Goal: Task Accomplishment & Management: Manage account settings

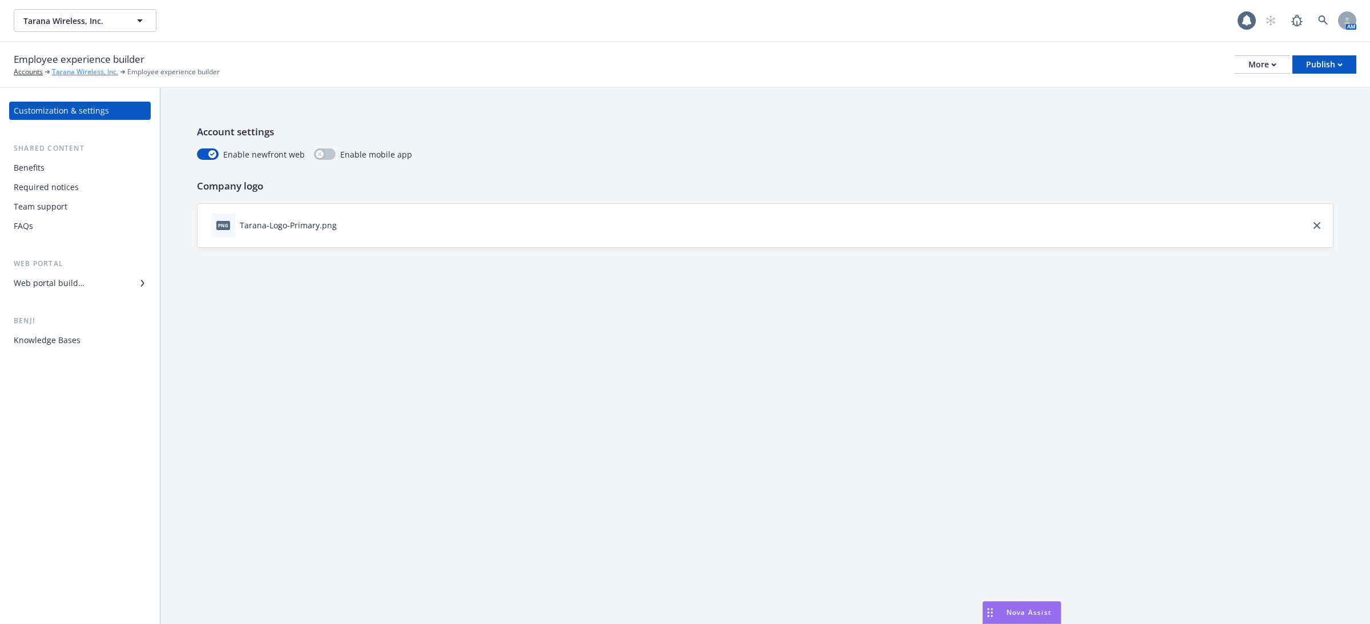
click at [71, 72] on link "Tarana Wireless, Inc." at bounding box center [85, 72] width 66 height 10
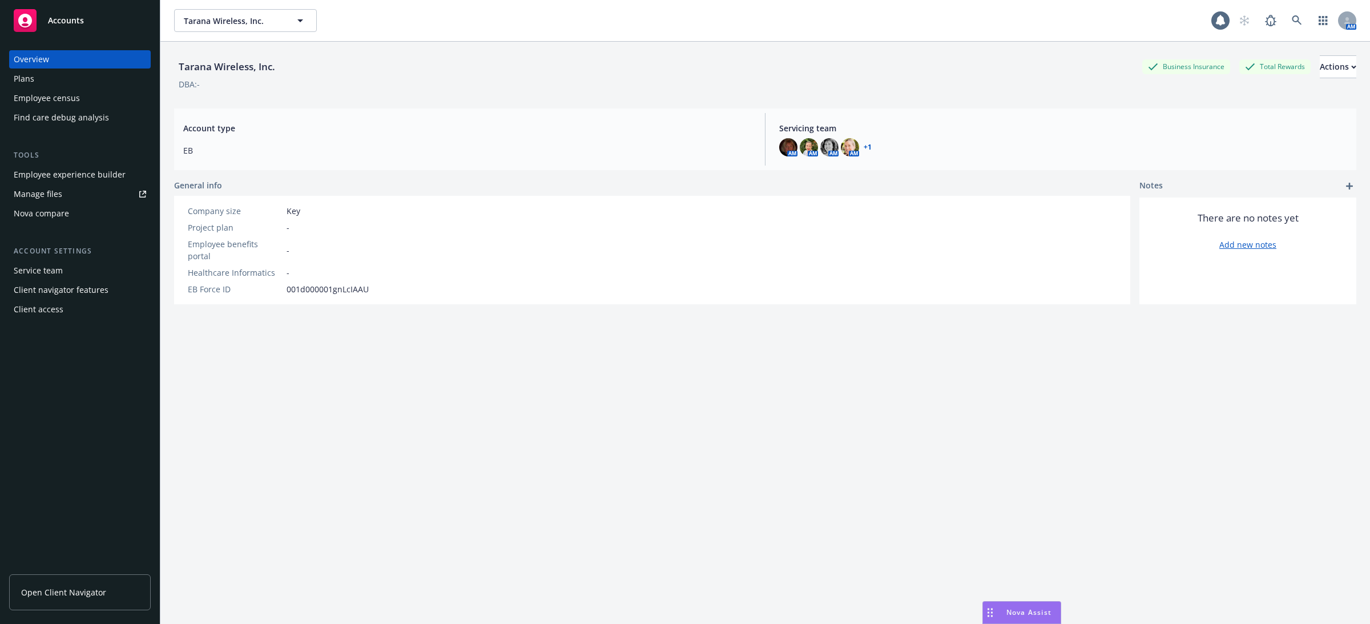
click at [64, 100] on div "Employee census" at bounding box center [47, 98] width 66 height 18
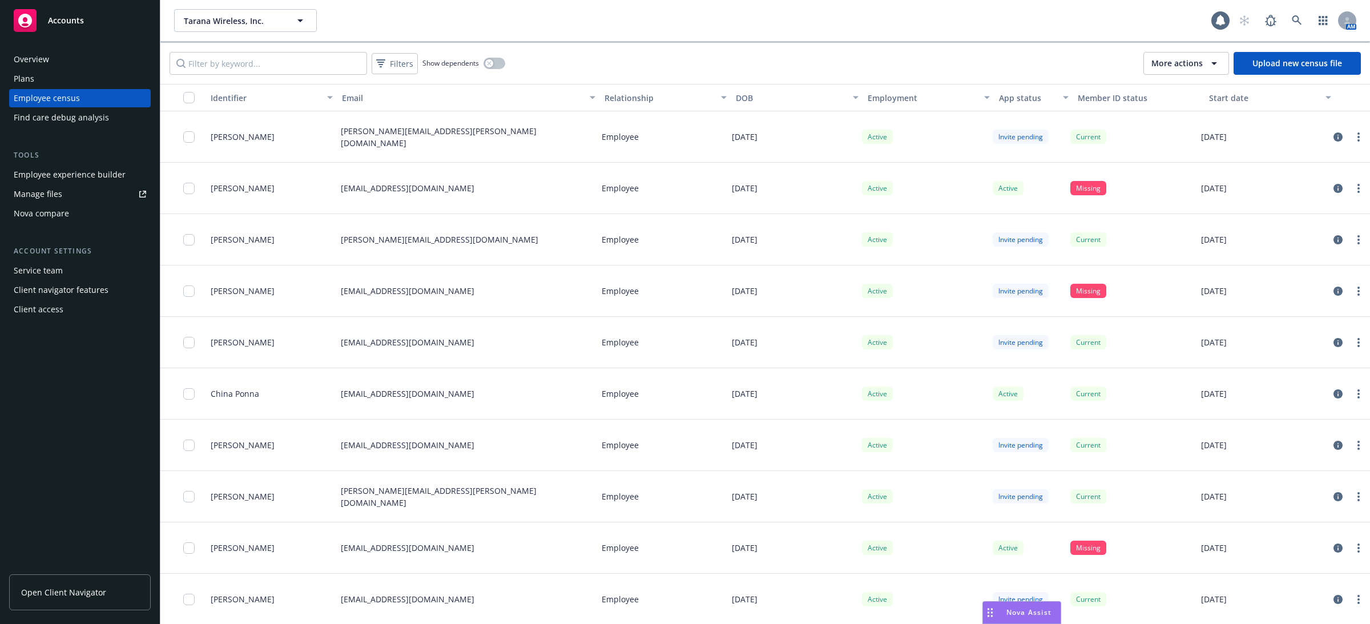
click at [1175, 66] on span "More actions" at bounding box center [1177, 63] width 51 height 11
click at [1173, 85] on span "Auto-invites settings" at bounding box center [1200, 90] width 78 height 12
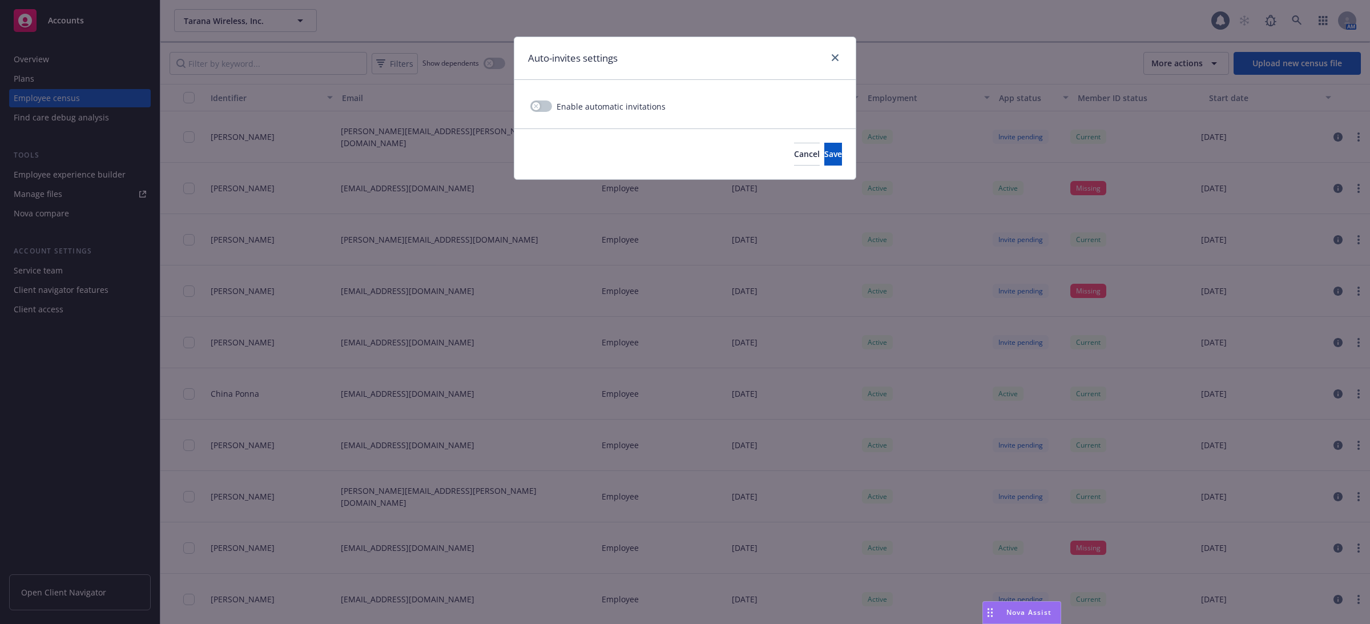
click at [563, 100] on span "Enable automatic invitations" at bounding box center [611, 106] width 109 height 12
click at [540, 110] on button "button" at bounding box center [541, 105] width 22 height 11
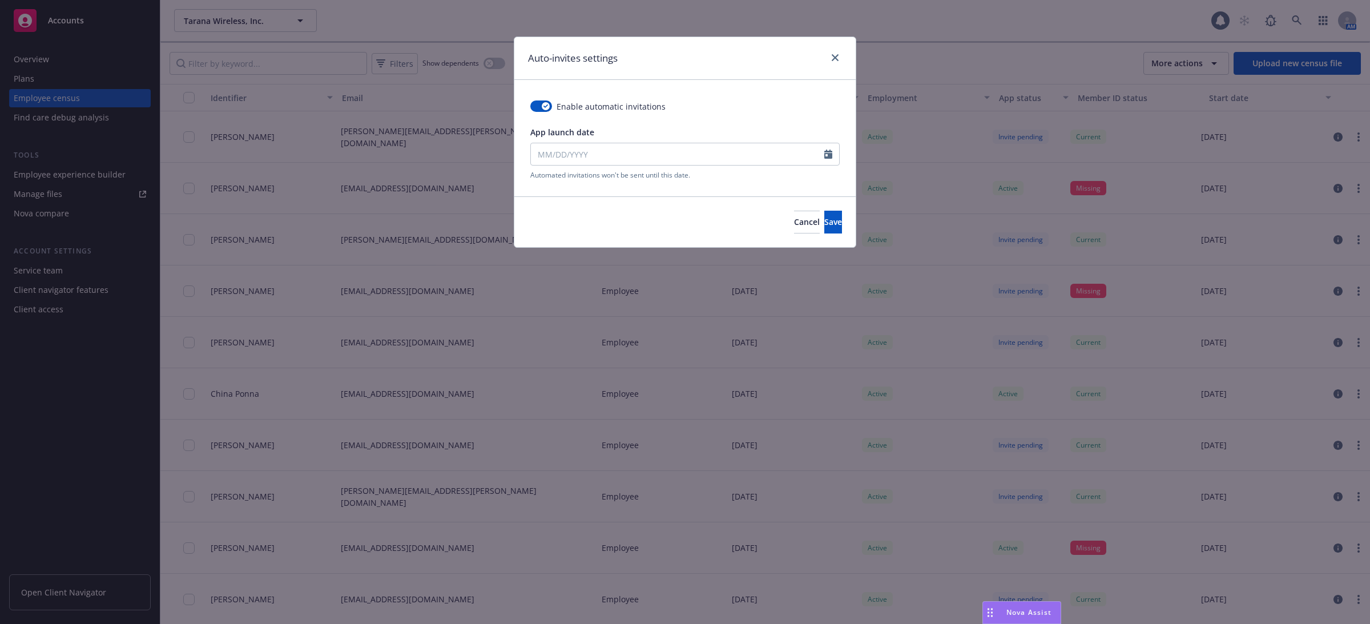
click at [610, 139] on div "App launch date" at bounding box center [684, 145] width 309 height 39
click at [622, 156] on input "App launch date" at bounding box center [677, 154] width 293 height 22
select select "8"
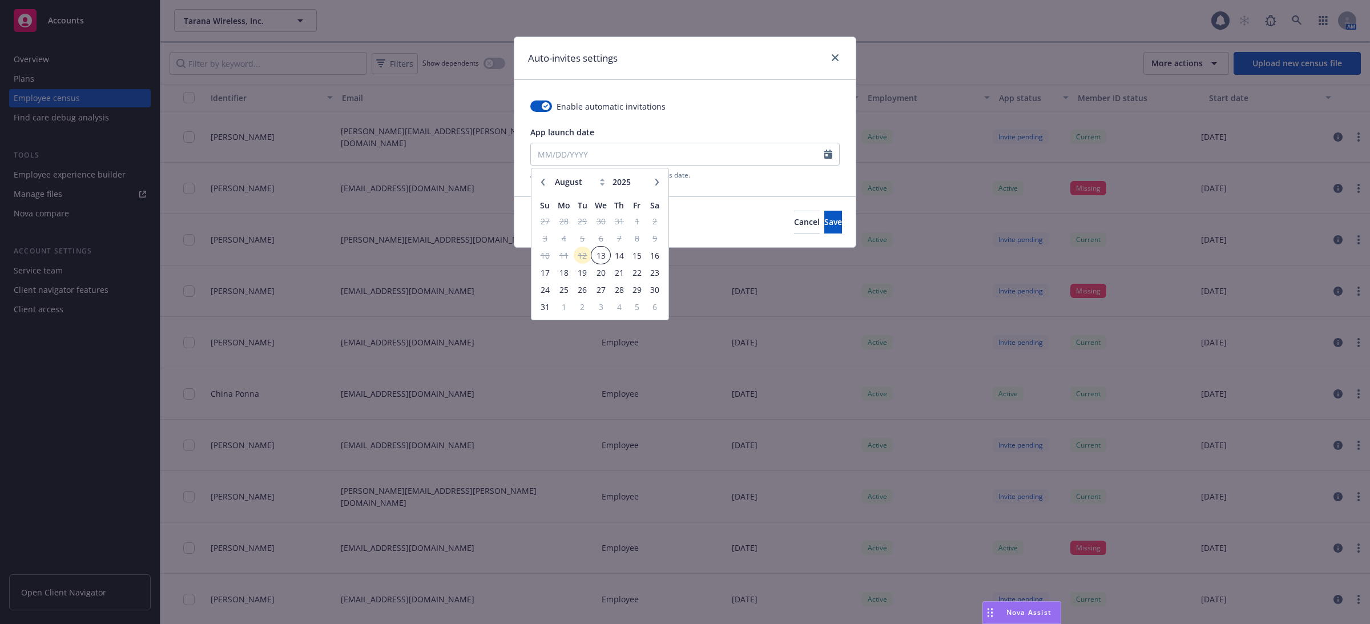
click at [603, 249] on span "13" at bounding box center [601, 255] width 17 height 14
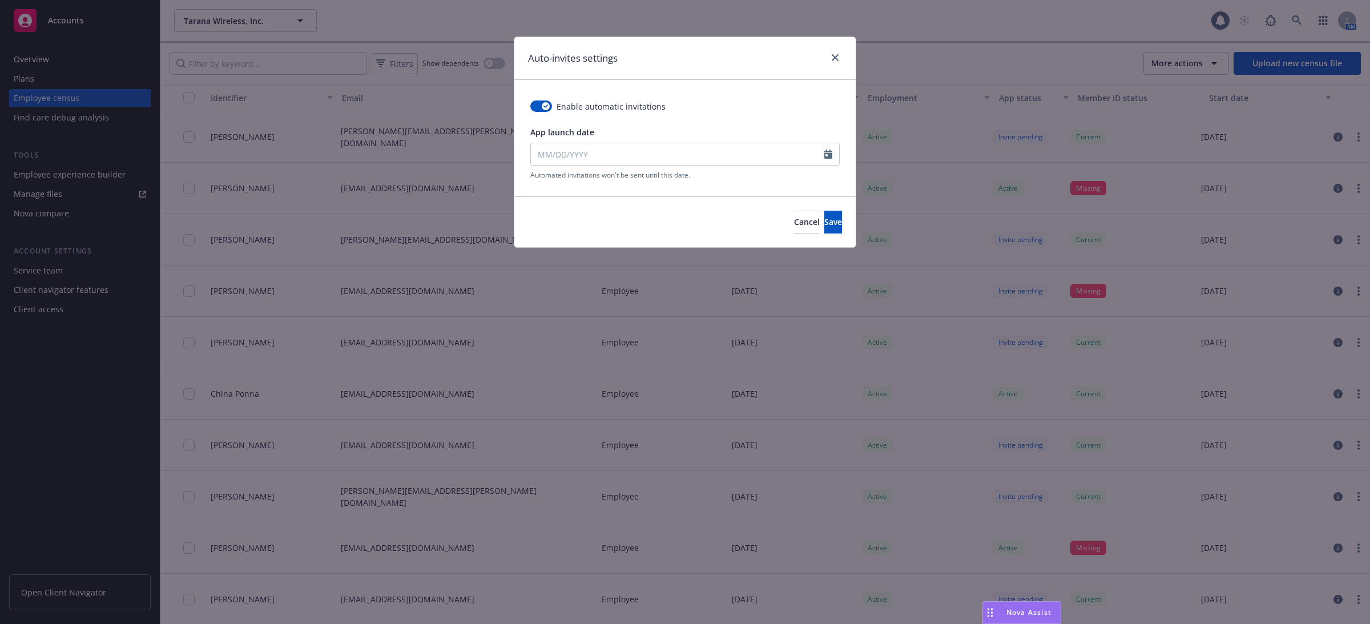
type input "[DATE]"
click at [824, 223] on span "Save" at bounding box center [833, 221] width 18 height 11
click at [807, 180] on div "Enable automatic invitations App launch date [DATE] Automated invitations won't…" at bounding box center [684, 138] width 341 height 116
click at [824, 226] on span "Save" at bounding box center [833, 221] width 18 height 11
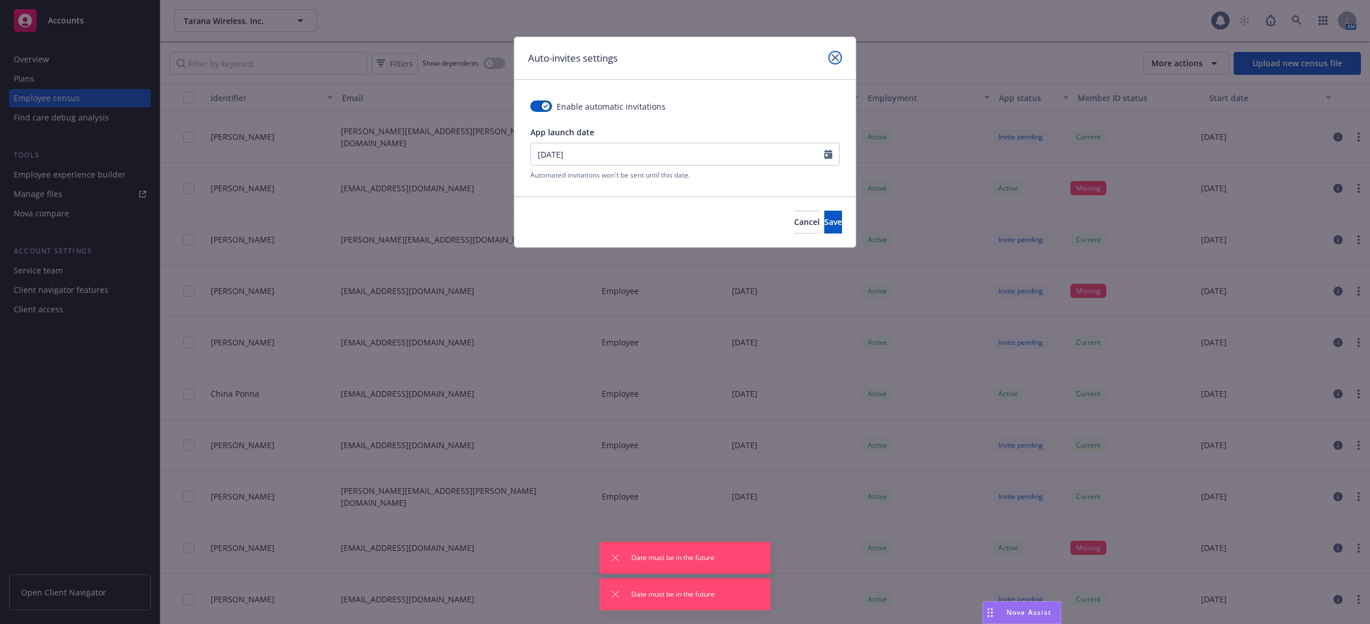
click at [839, 58] on link "close" at bounding box center [835, 58] width 14 height 14
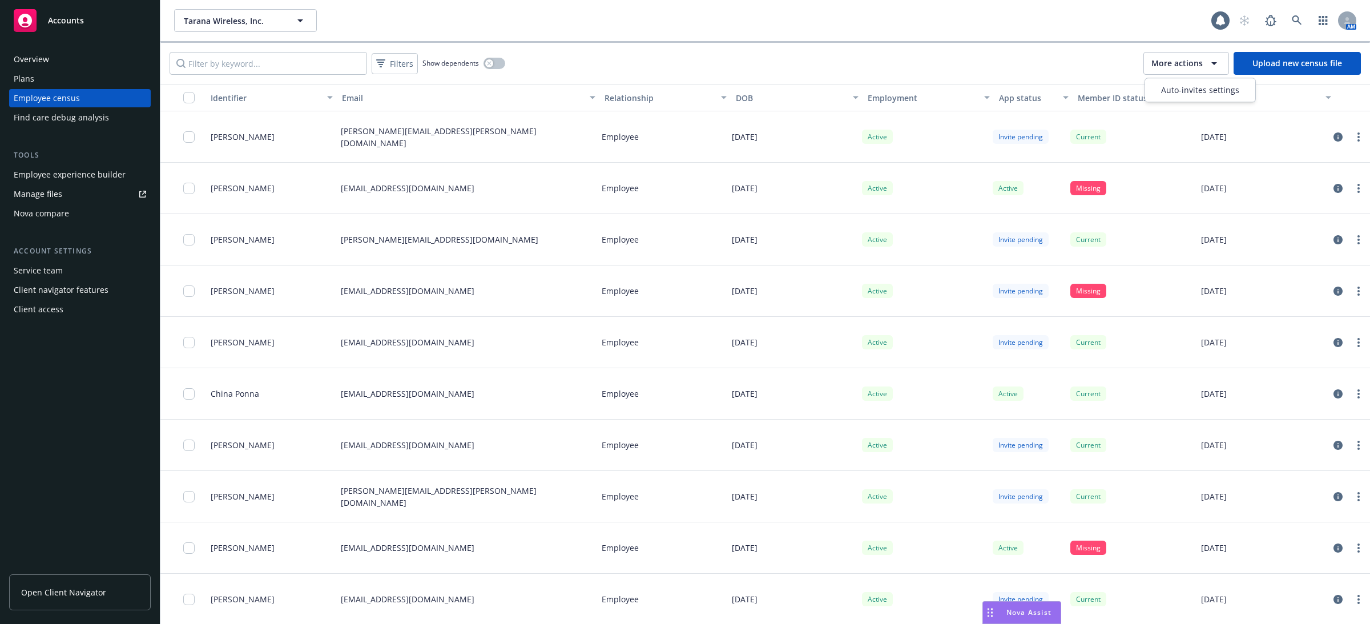
click at [1170, 70] on div "More actions" at bounding box center [1187, 64] width 70 height 14
click at [1174, 86] on span "Auto-invites settings" at bounding box center [1200, 90] width 78 height 12
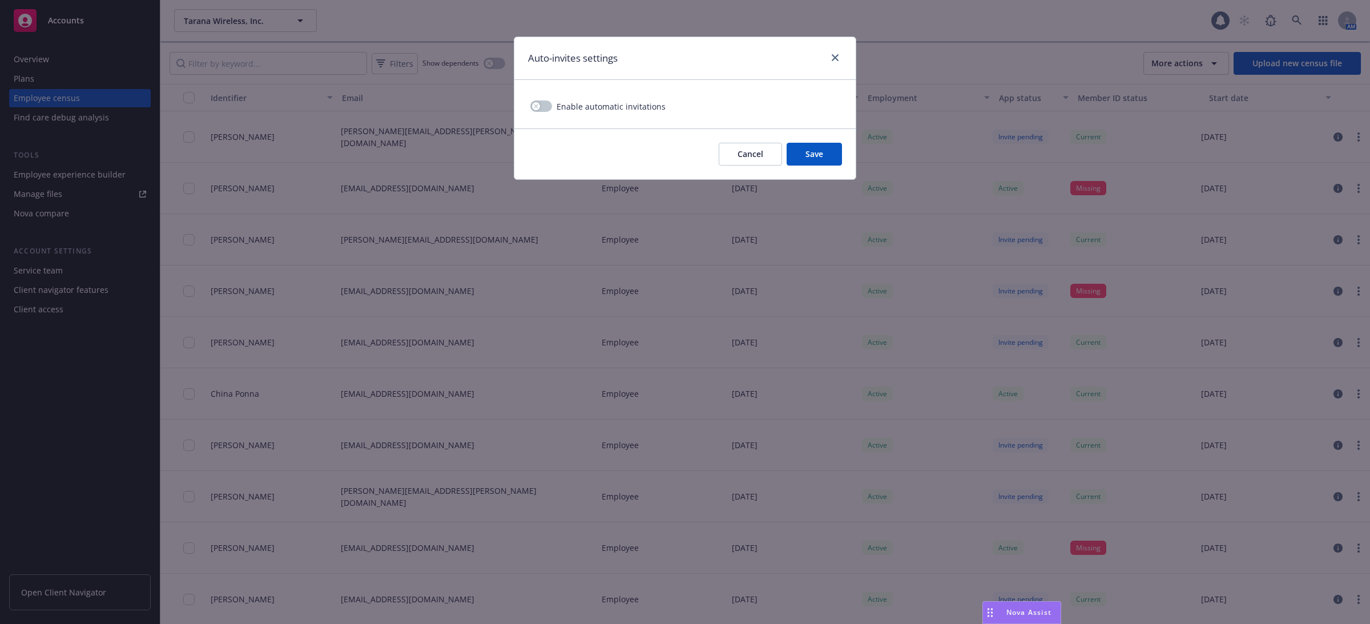
click at [616, 99] on div "Enable automatic invitations" at bounding box center [684, 104] width 309 height 17
click at [525, 103] on div "Enable automatic invitations" at bounding box center [684, 104] width 341 height 49
click at [543, 106] on button "button" at bounding box center [541, 105] width 22 height 11
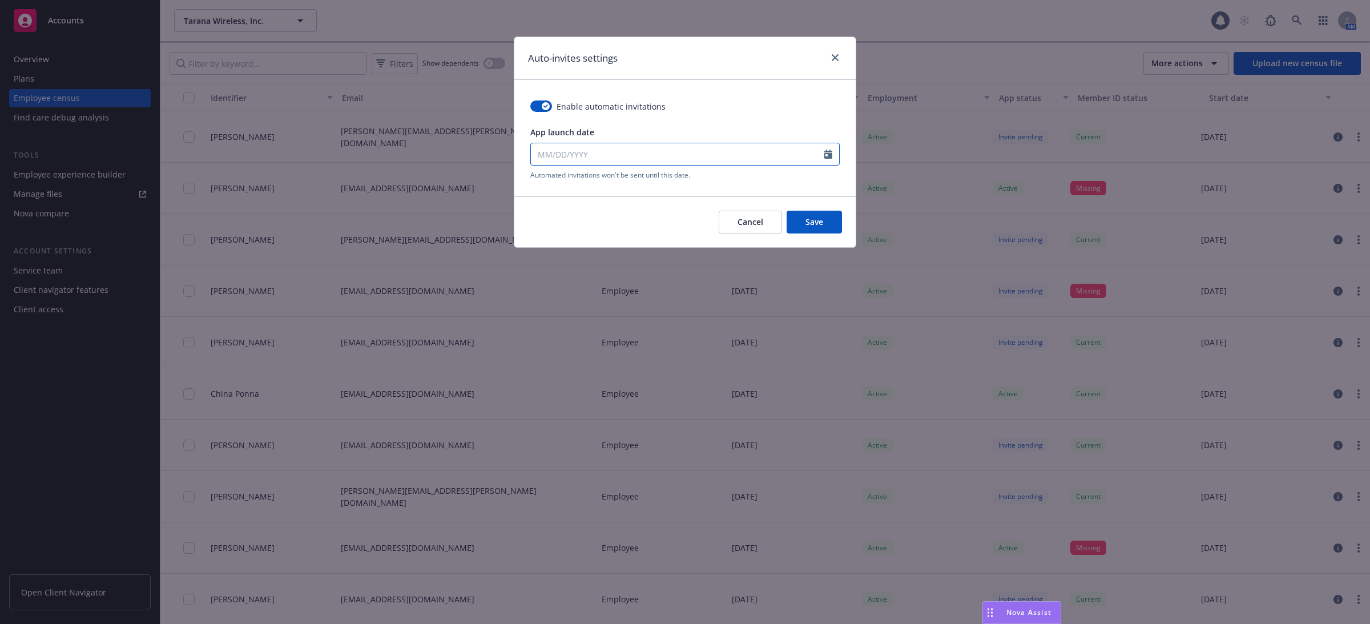
select select "8"
click at [677, 146] on input "App launch date" at bounding box center [677, 154] width 293 height 22
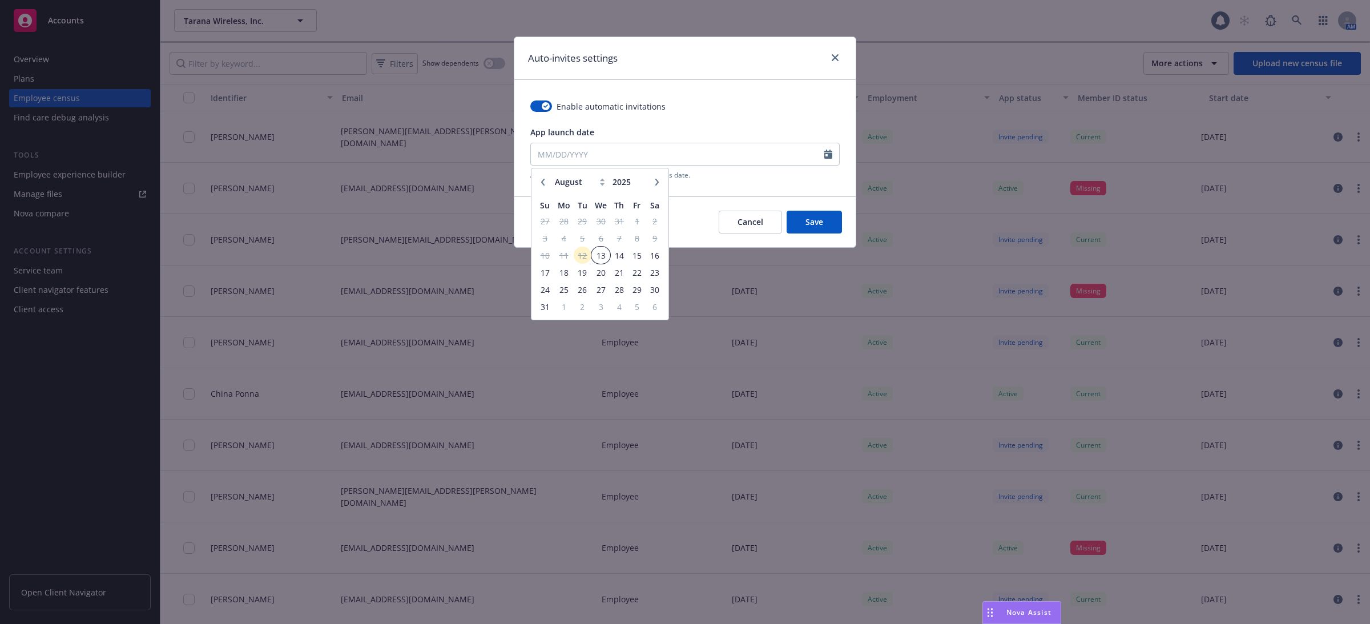
click at [600, 259] on span "13" at bounding box center [601, 255] width 17 height 14
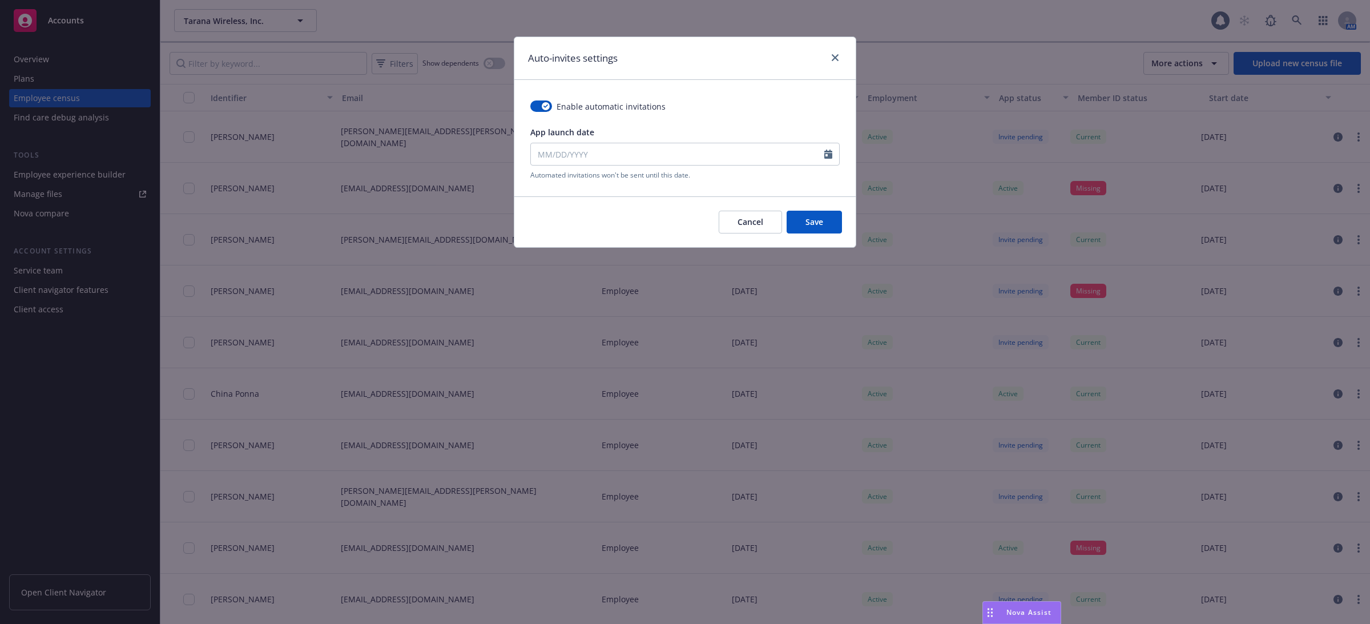
type input "[DATE]"
click at [818, 228] on button "Save" at bounding box center [814, 222] width 55 height 23
click at [826, 154] on icon "Calendar" at bounding box center [828, 154] width 8 height 9
select select "8"
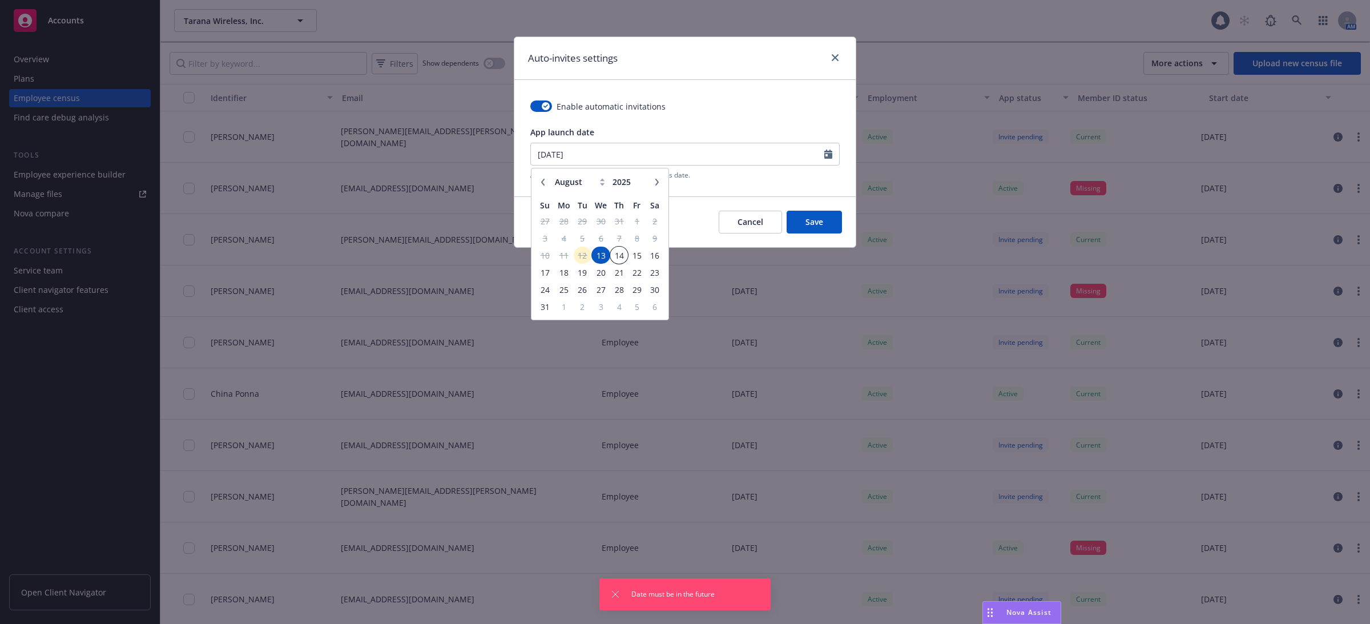
click at [610, 253] on td "14" at bounding box center [619, 255] width 18 height 17
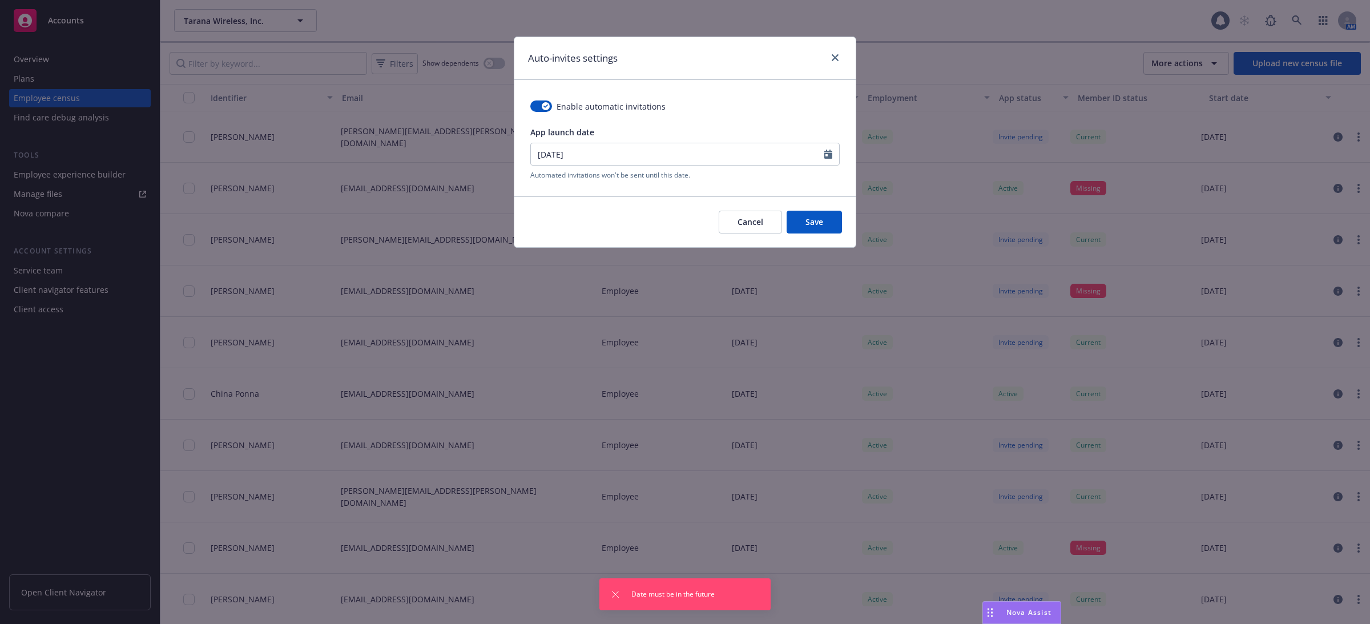
type input "08/14/2025"
click at [826, 161] on div at bounding box center [831, 154] width 15 height 22
click at [826, 156] on icon "Calendar" at bounding box center [828, 154] width 8 height 9
select select "8"
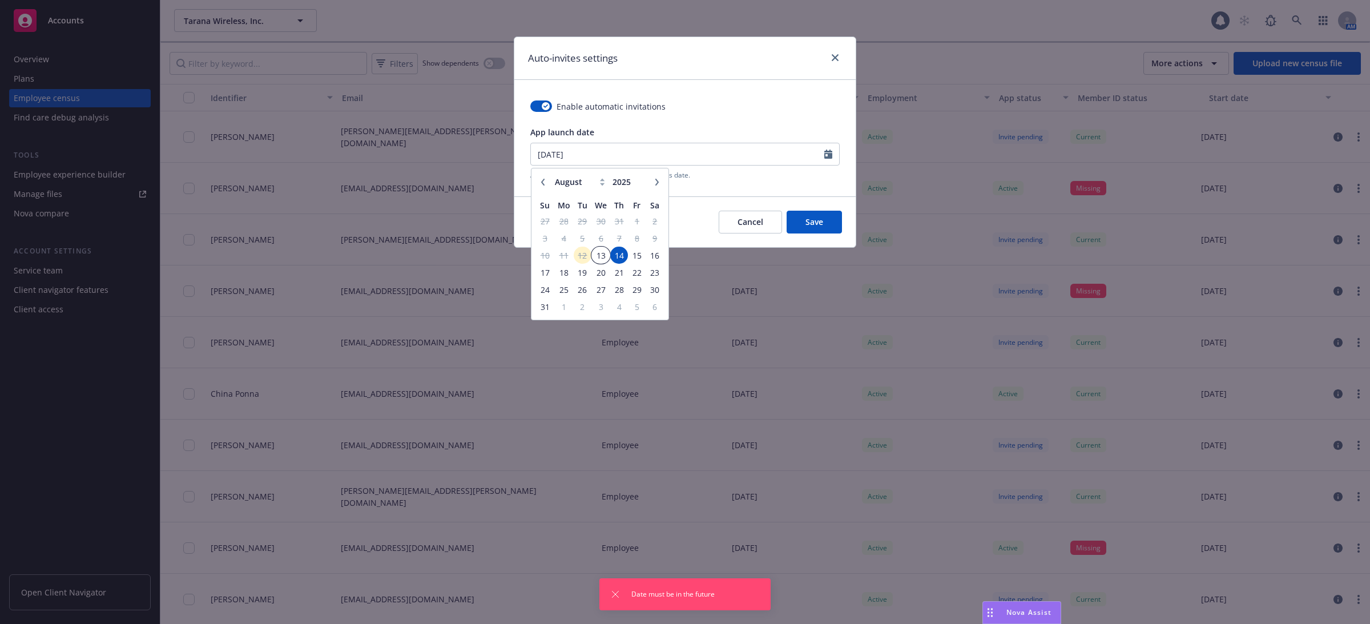
click at [603, 254] on span "13" at bounding box center [601, 255] width 17 height 14
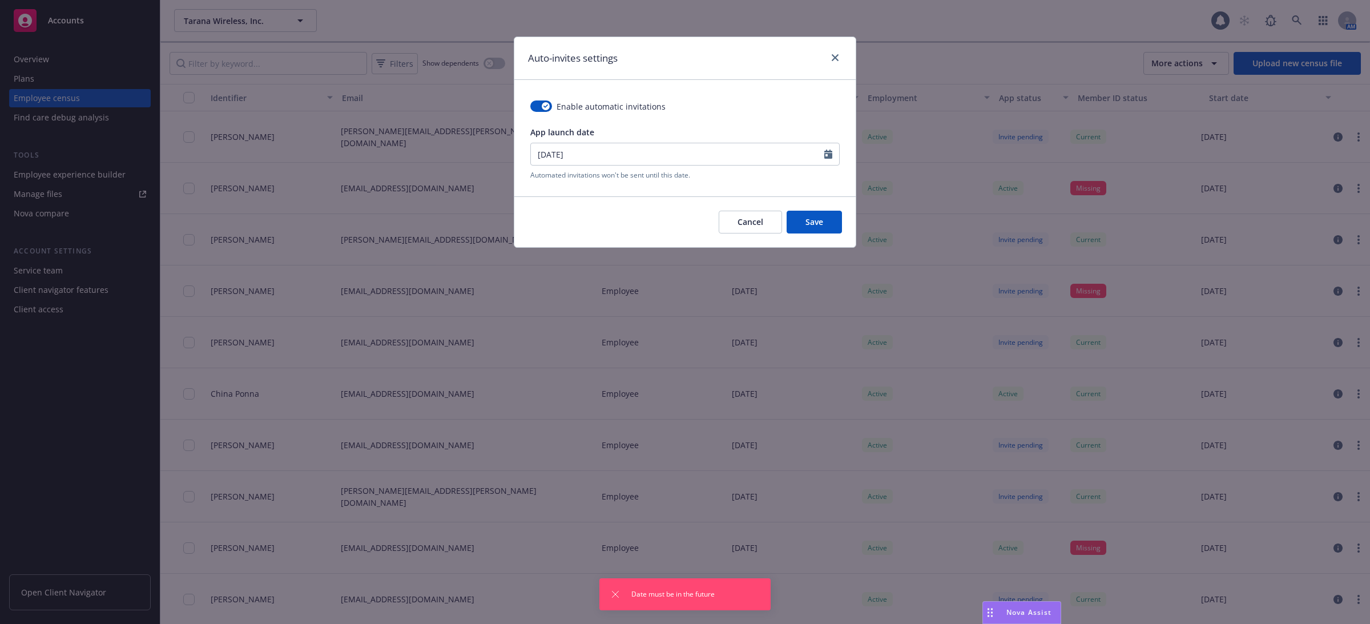
type input "[DATE]"
click at [848, 165] on div "Enable automatic invitations App launch date [DATE] Automated invitations won't…" at bounding box center [684, 138] width 341 height 116
click at [834, 162] on div at bounding box center [831, 154] width 15 height 22
click at [830, 158] on icon "Calendar" at bounding box center [828, 154] width 8 height 9
select select "8"
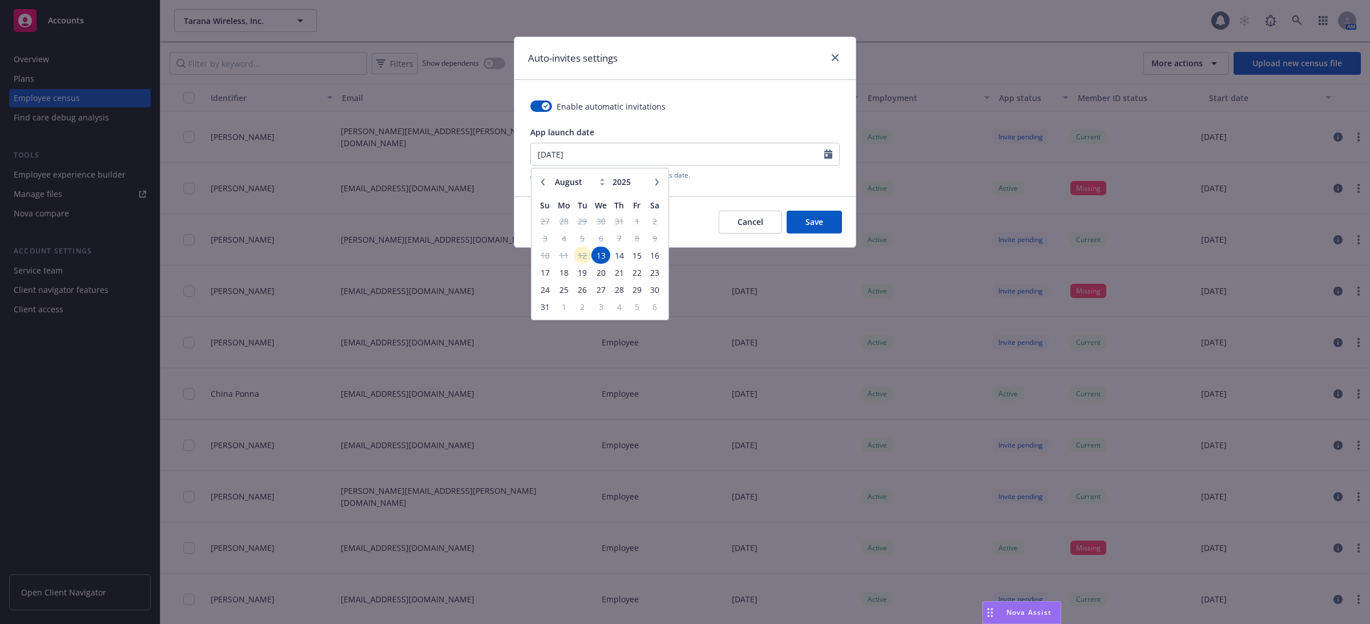
click at [601, 256] on span "13" at bounding box center [601, 255] width 17 height 14
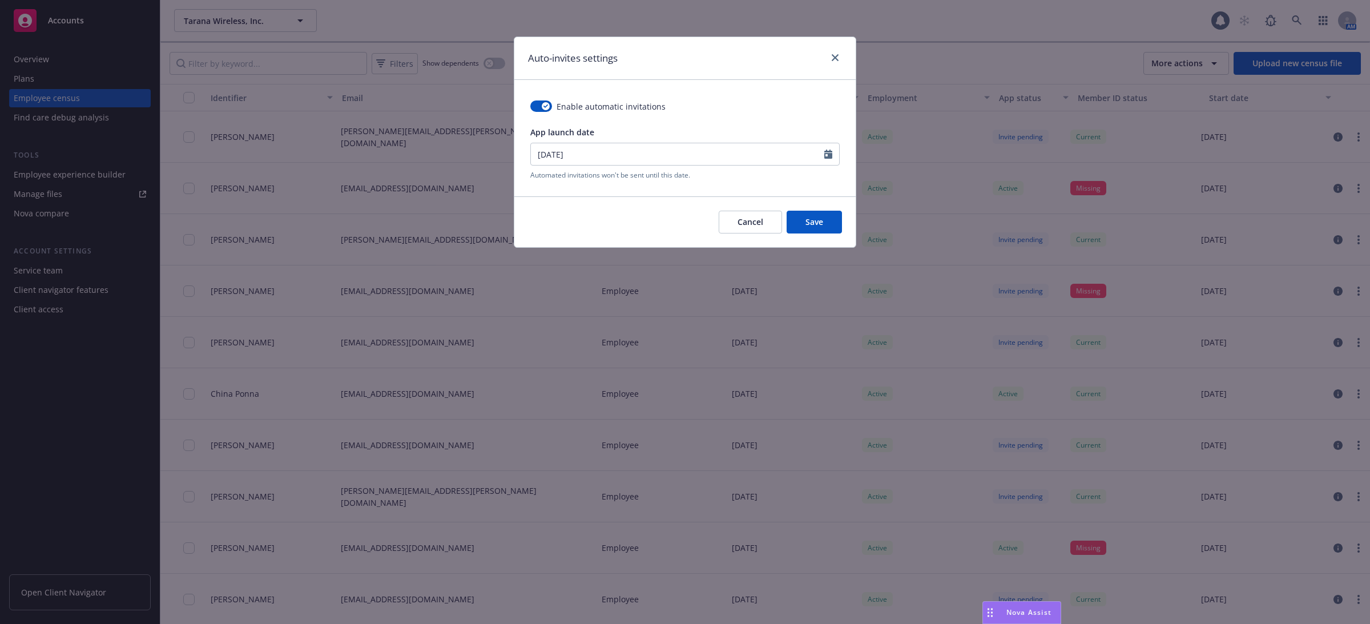
click at [832, 156] on div at bounding box center [831, 154] width 15 height 22
click at [826, 156] on icon "Calendar" at bounding box center [828, 154] width 8 height 9
select select "8"
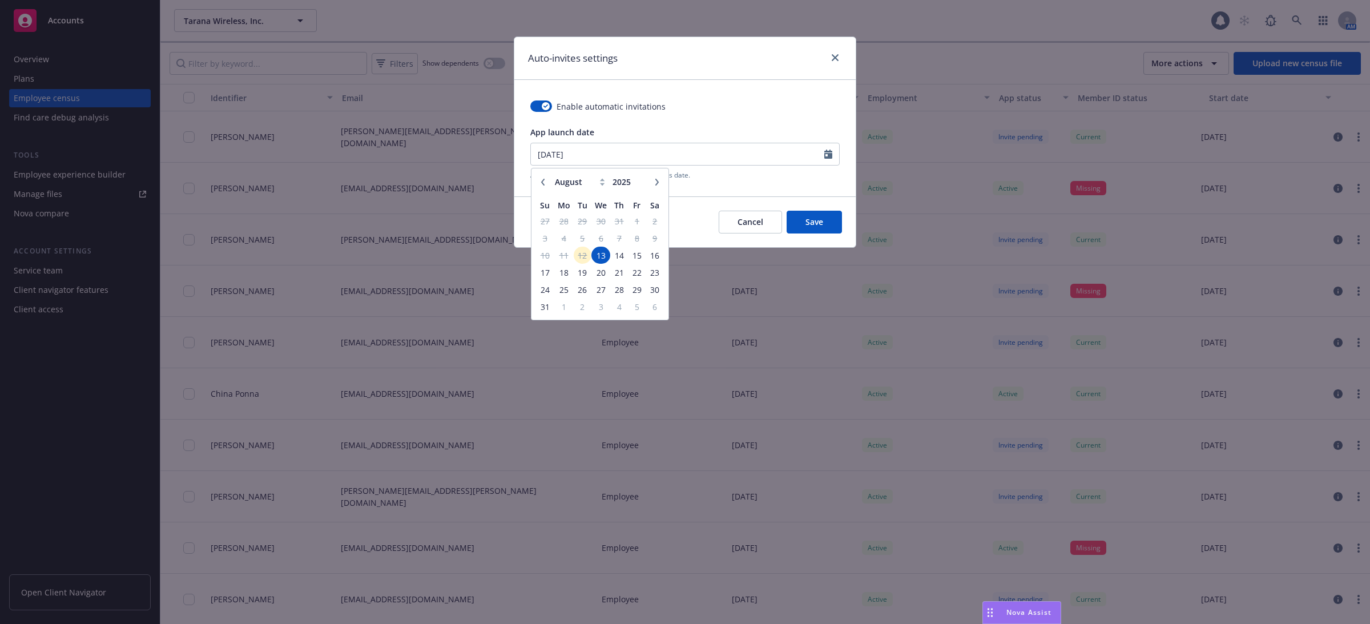
click at [606, 257] on span "13" at bounding box center [601, 255] width 17 height 14
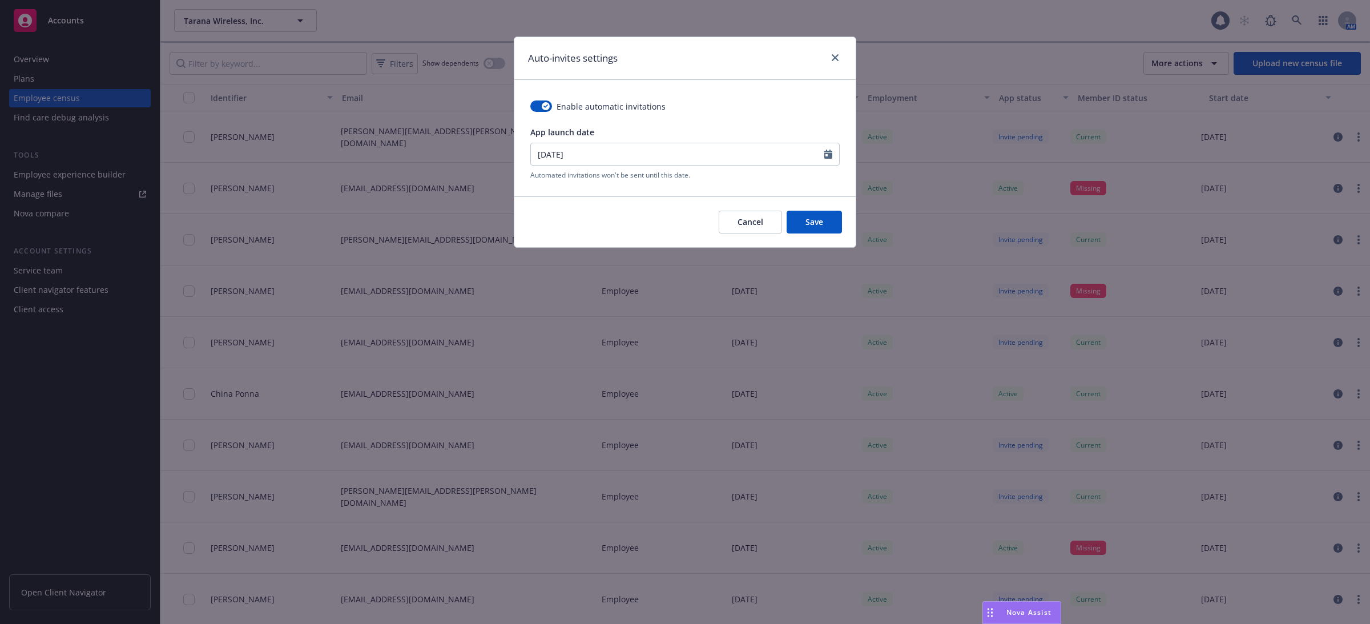
click at [631, 182] on div "Enable automatic invitations App launch date [DATE] Automated invitations won't…" at bounding box center [684, 138] width 341 height 116
click at [818, 218] on span "Save" at bounding box center [815, 221] width 18 height 11
click at [826, 148] on div at bounding box center [831, 154] width 15 height 22
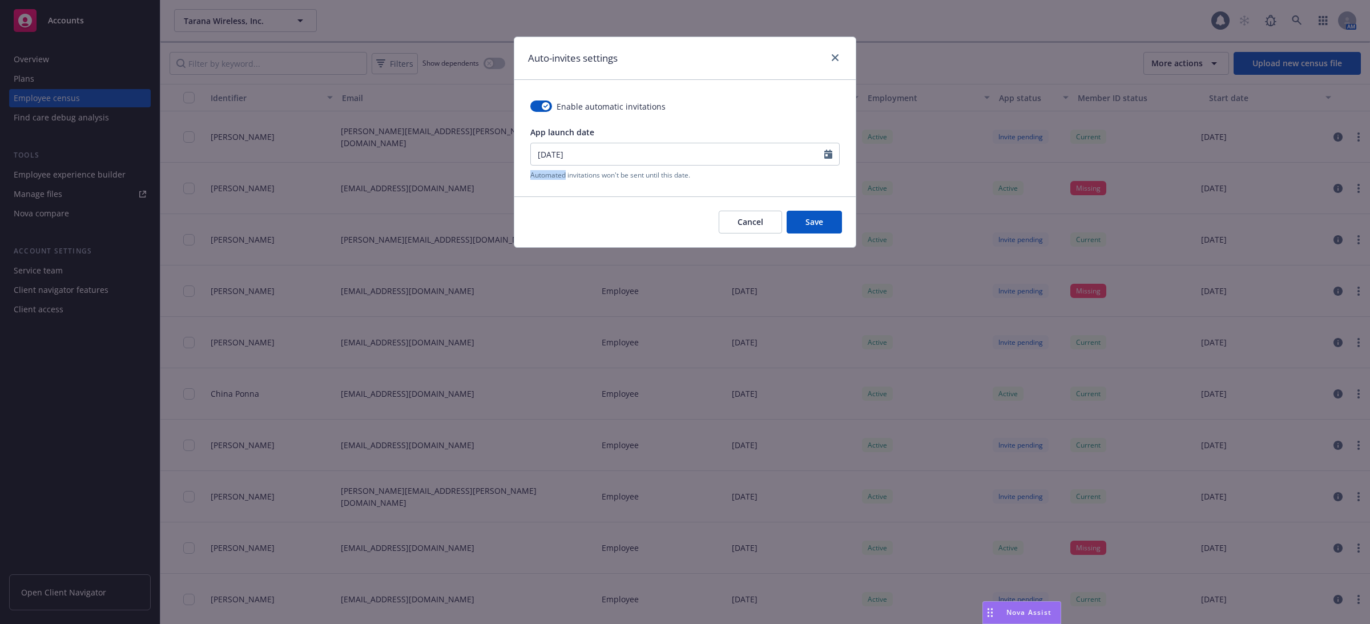
click at [826, 148] on div at bounding box center [831, 154] width 15 height 22
click at [826, 156] on icon "Calendar" at bounding box center [828, 154] width 8 height 9
select select "8"
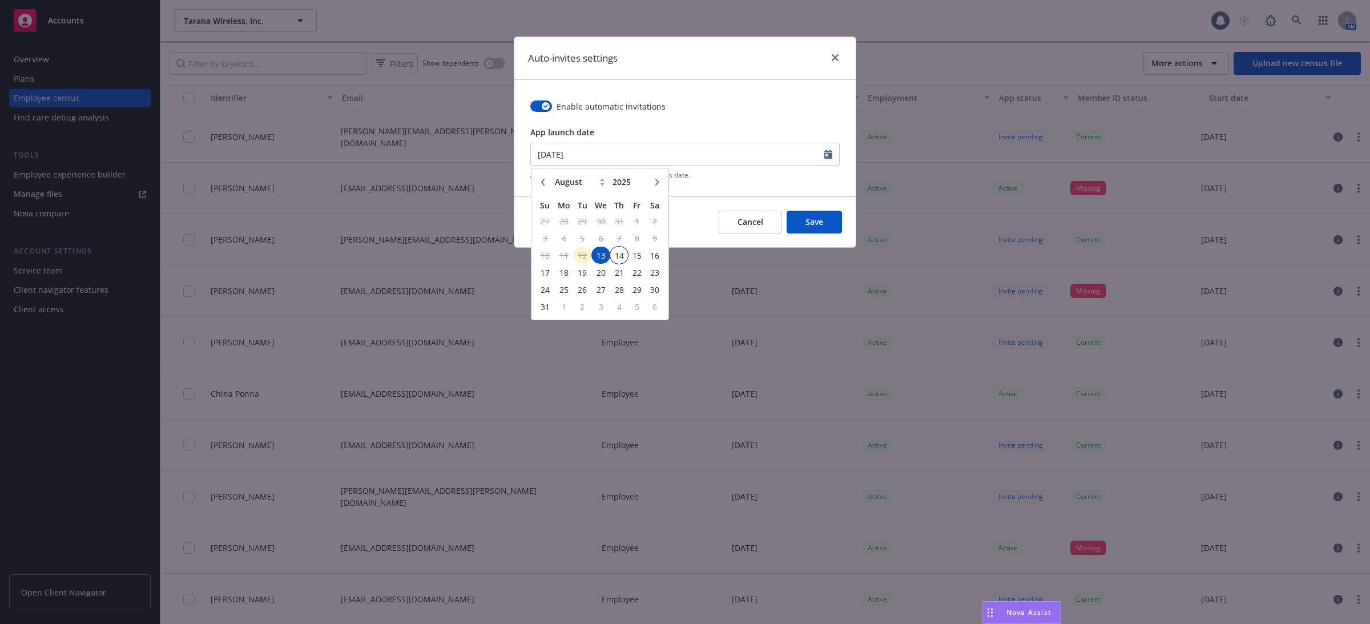
click at [615, 252] on span "14" at bounding box center [618, 255] width 15 height 14
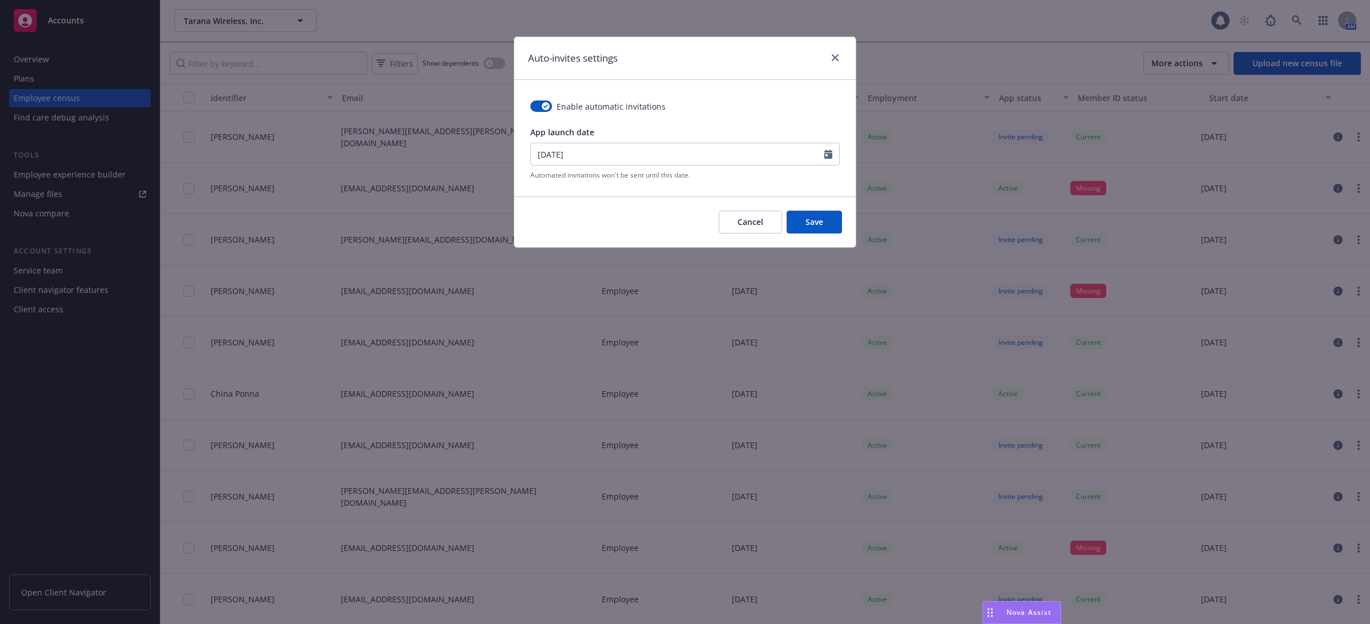
type input "08/14/2025"
select select "8"
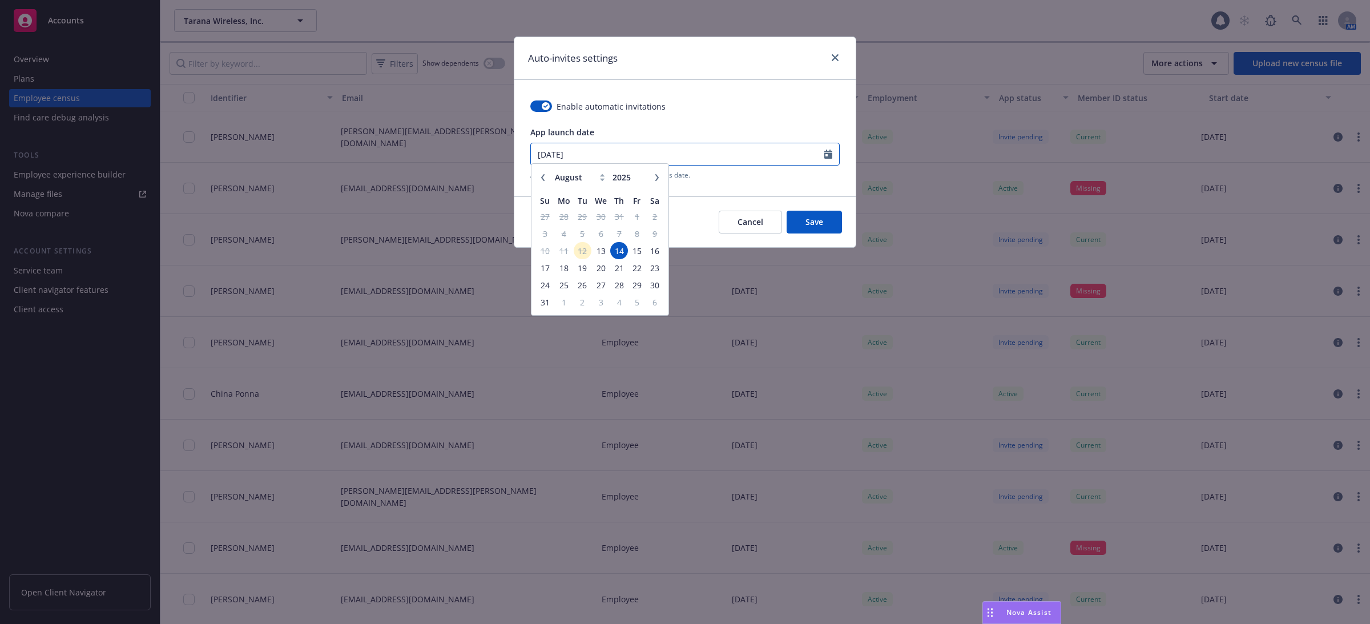
click at [822, 164] on input "08/14/2025" at bounding box center [677, 154] width 293 height 22
click at [602, 259] on span "13" at bounding box center [601, 255] width 17 height 14
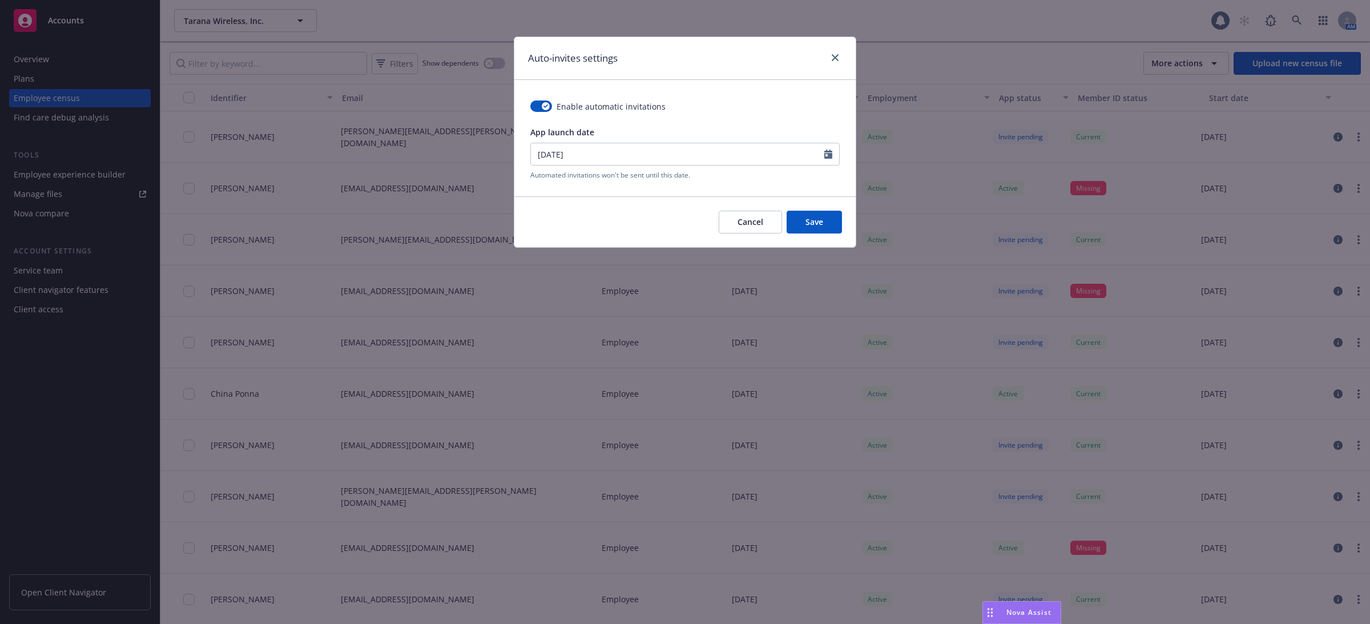
type input "[DATE]"
click at [816, 223] on span "Save" at bounding box center [815, 221] width 18 height 11
click at [830, 156] on icon "Calendar" at bounding box center [828, 154] width 8 height 9
select select "8"
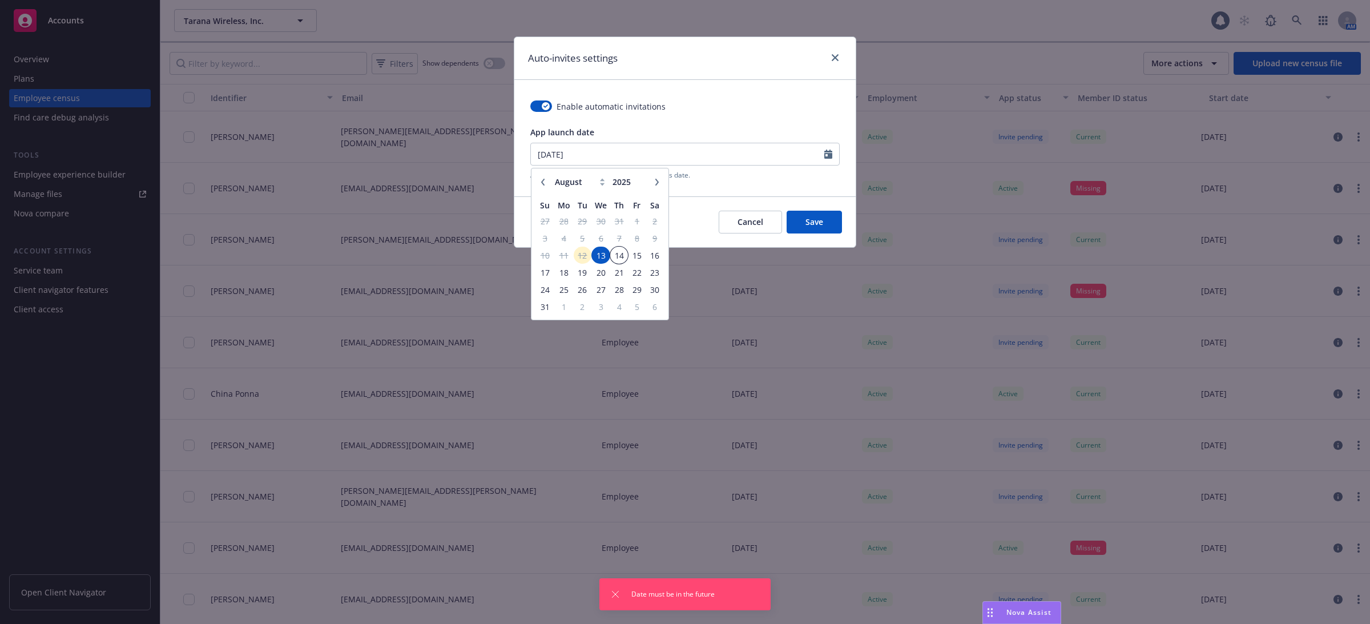
click at [622, 257] on span "14" at bounding box center [618, 255] width 15 height 14
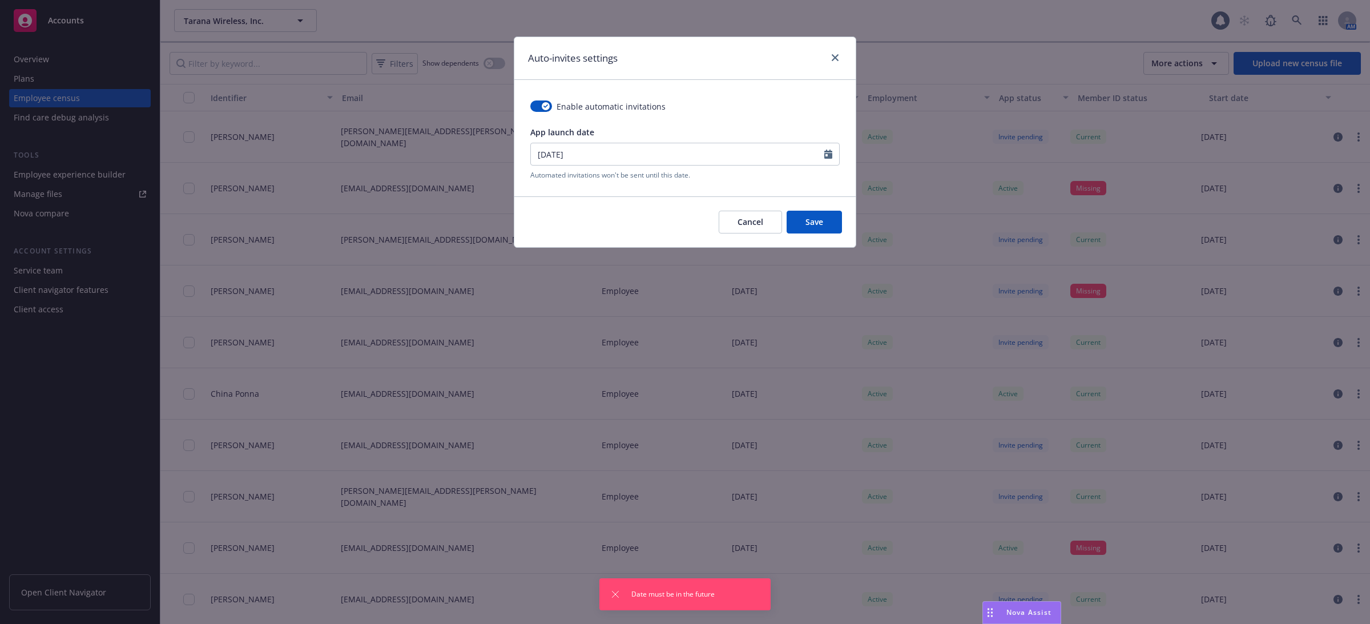
type input "08/14/2025"
click at [816, 223] on span "Save" at bounding box center [815, 221] width 18 height 11
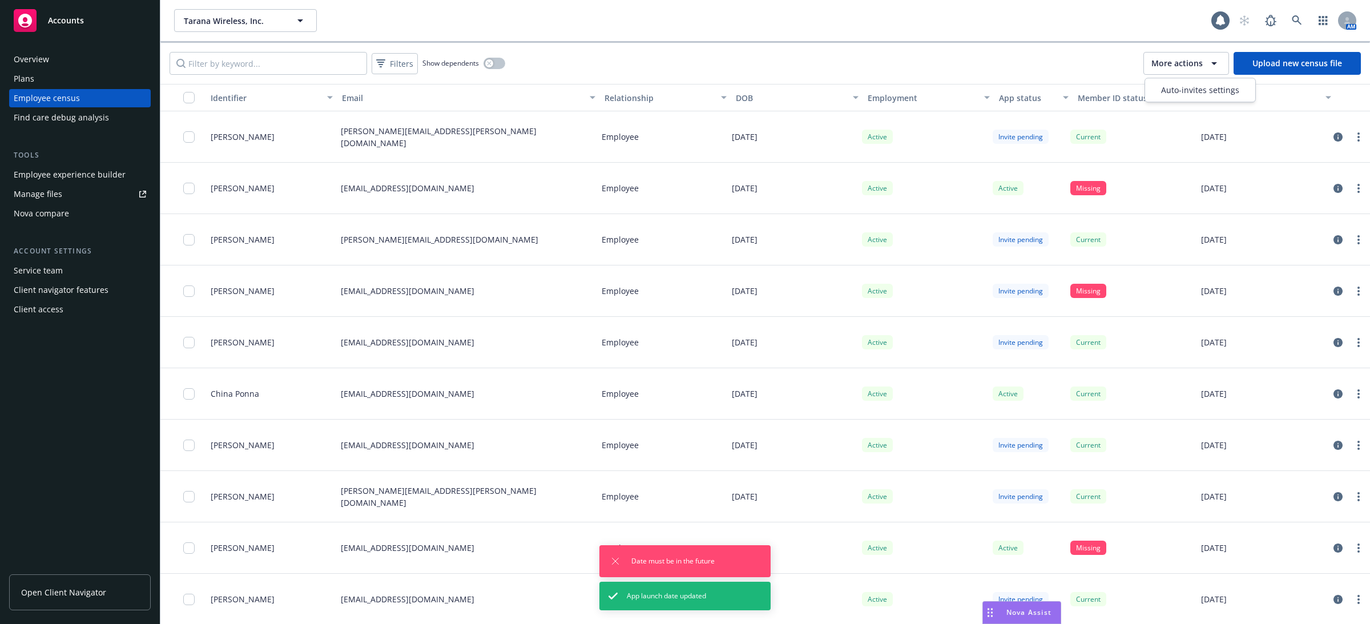
click at [1166, 60] on span "More actions" at bounding box center [1177, 63] width 51 height 11
click at [1167, 96] on div "Auto-invites settings" at bounding box center [1201, 89] width 106 height 19
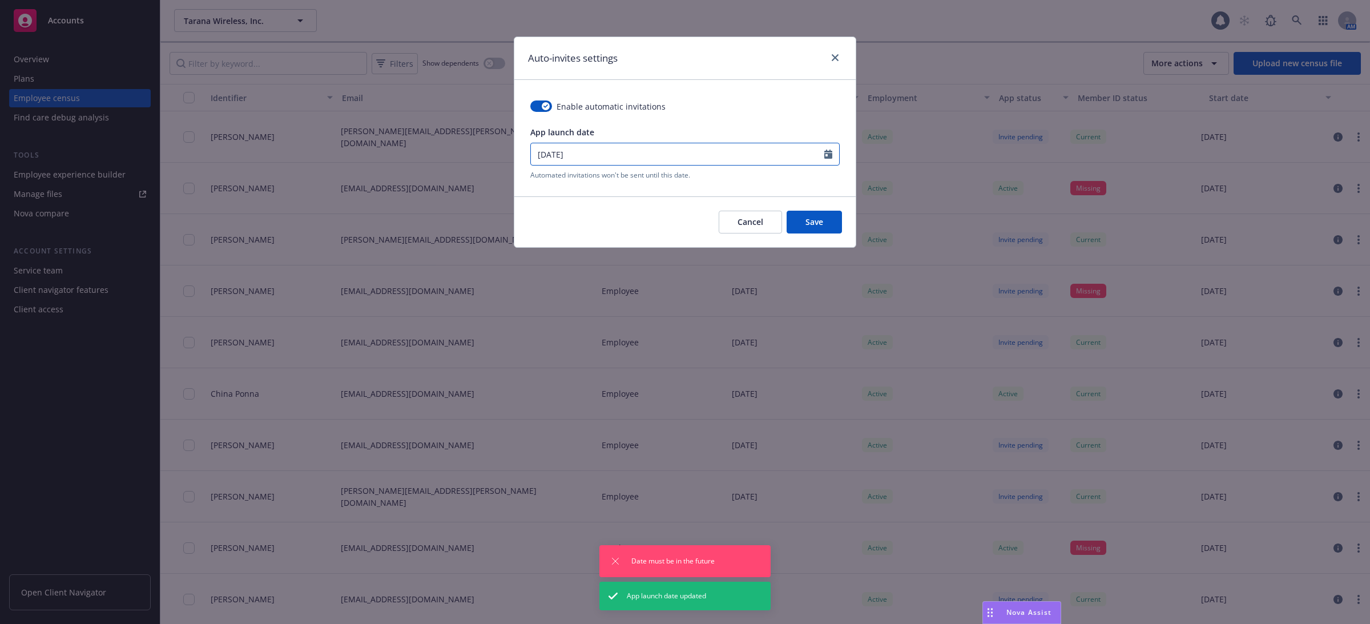
click at [828, 158] on icon "Calendar" at bounding box center [828, 154] width 8 height 9
select select "8"
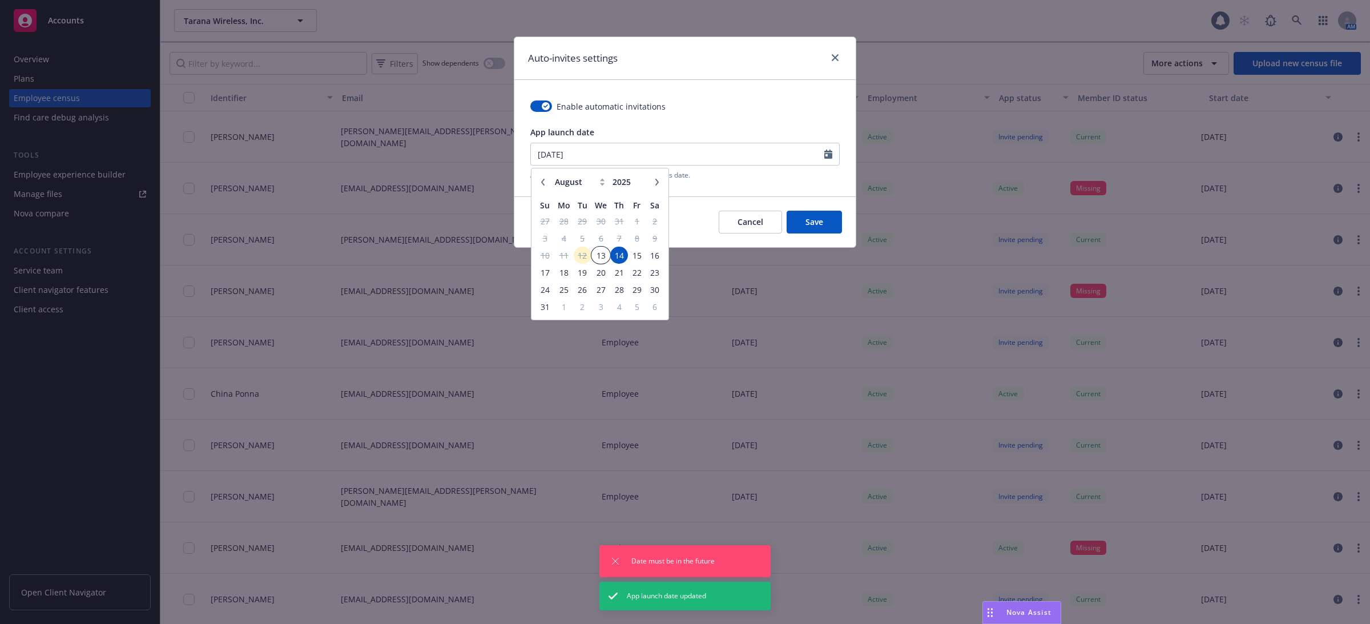
click at [604, 260] on span "13" at bounding box center [601, 255] width 17 height 14
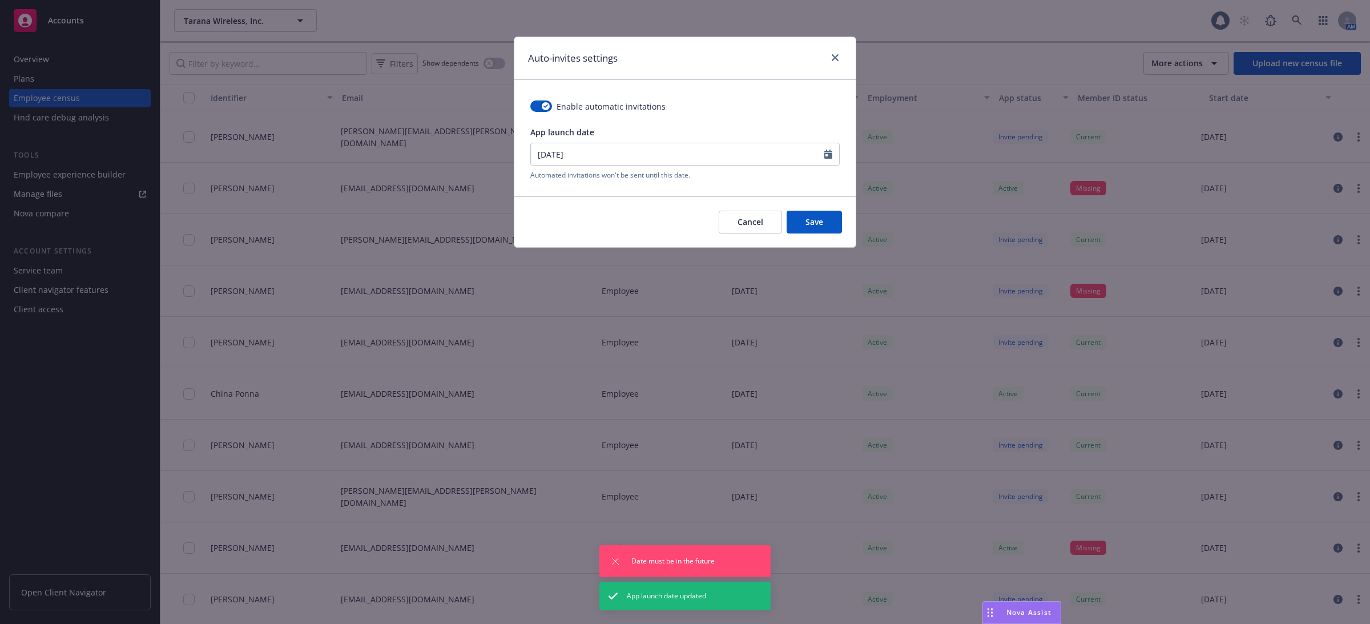
type input "[DATE]"
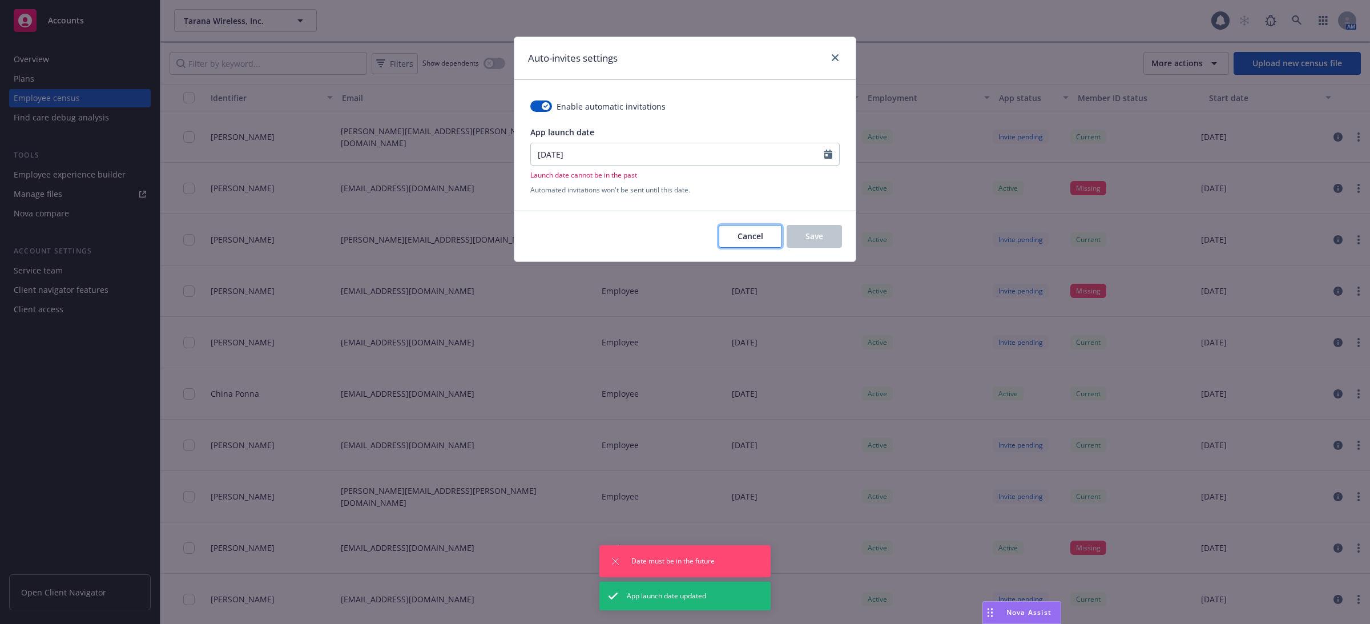
click at [750, 243] on button "Cancel" at bounding box center [750, 236] width 63 height 23
